Goal: Find specific page/section: Find specific page/section

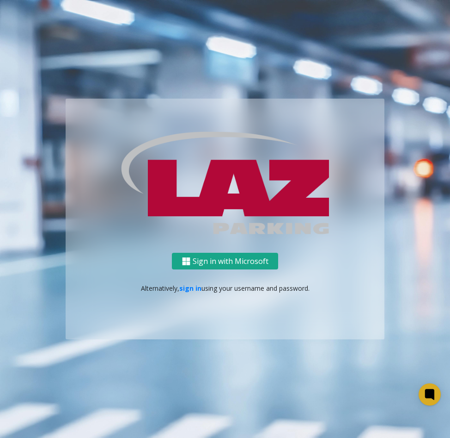
click at [253, 262] on button "Sign in with Microsoft" at bounding box center [225, 261] width 106 height 17
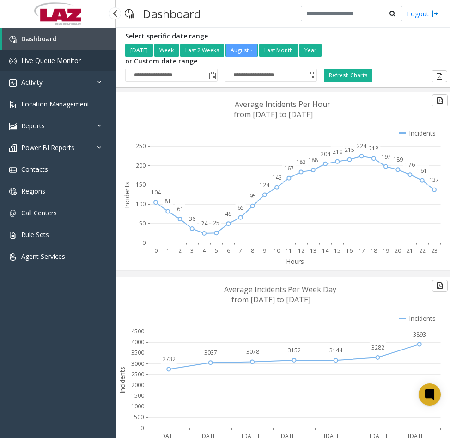
click at [70, 64] on span "Live Queue Monitor" at bounding box center [51, 60] width 60 height 9
